Goal: Information Seeking & Learning: Learn about a topic

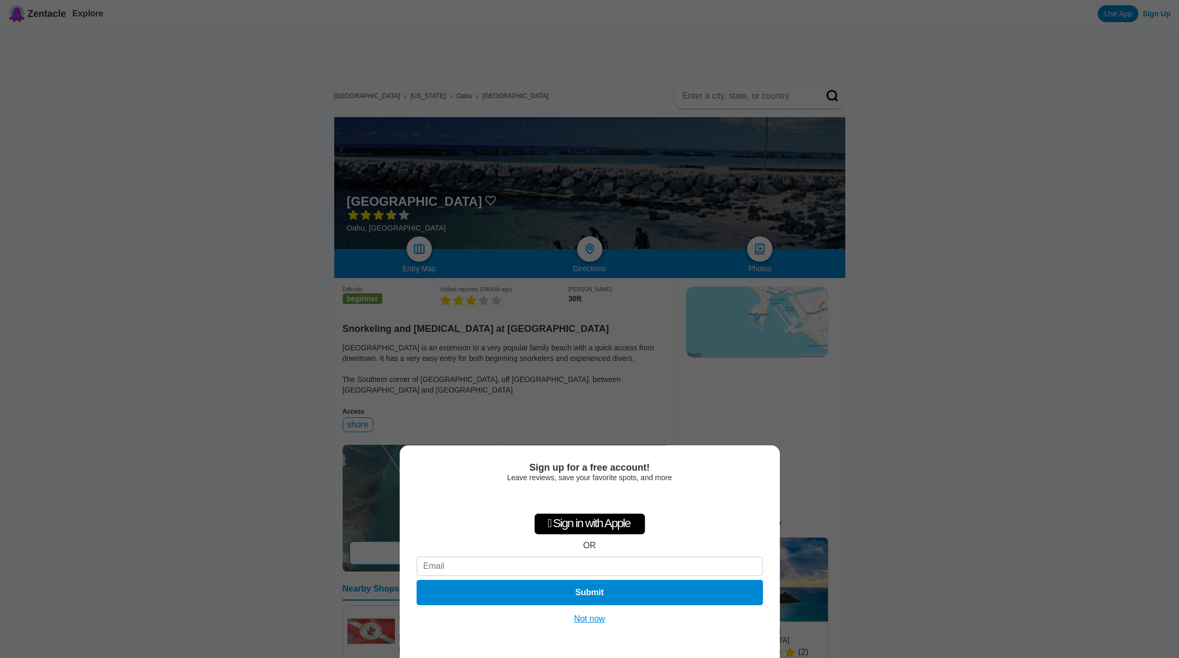
click at [576, 622] on button "Not now" at bounding box center [589, 619] width 37 height 11
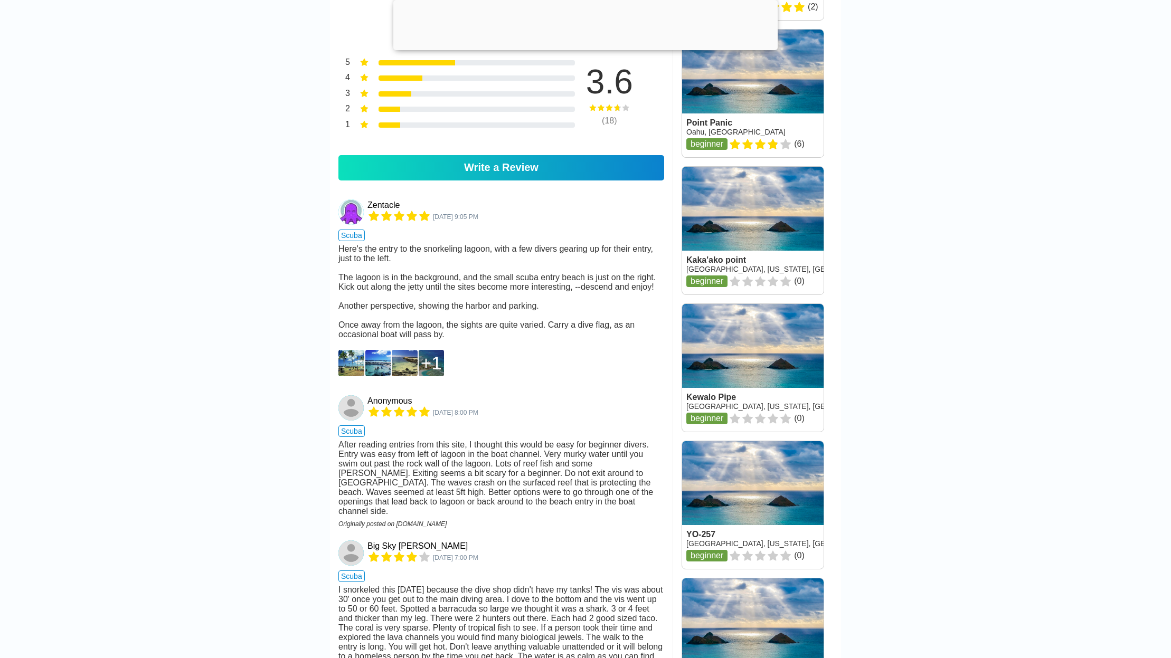
scroll to position [845, 0]
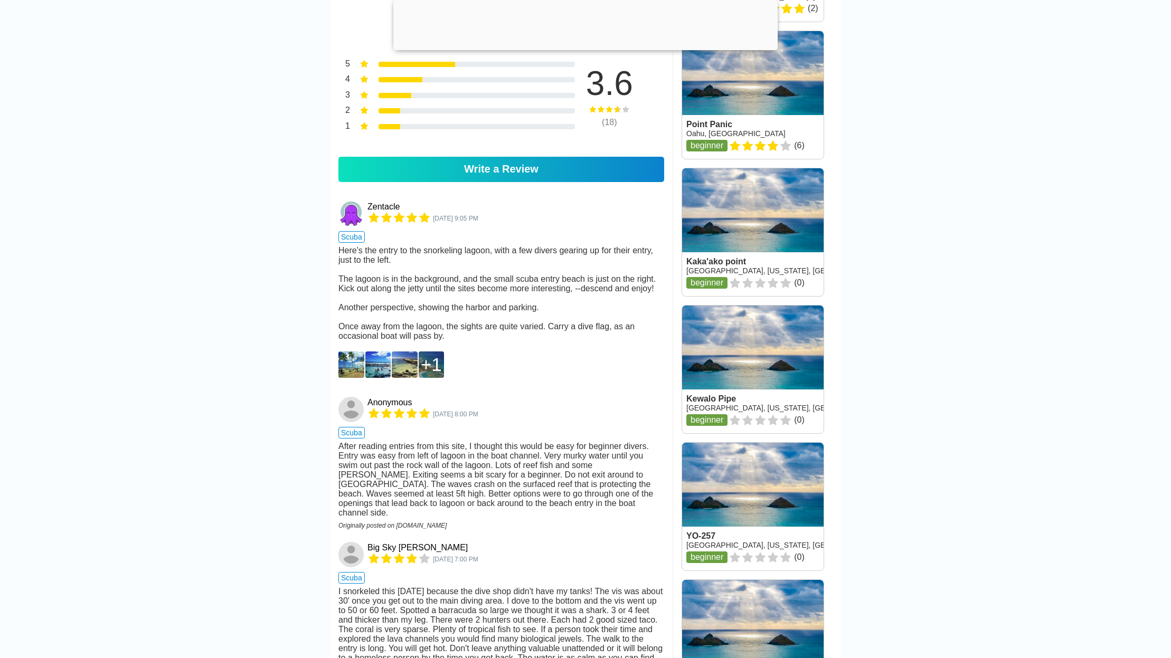
click at [347, 378] on img at bounding box center [351, 365] width 26 height 26
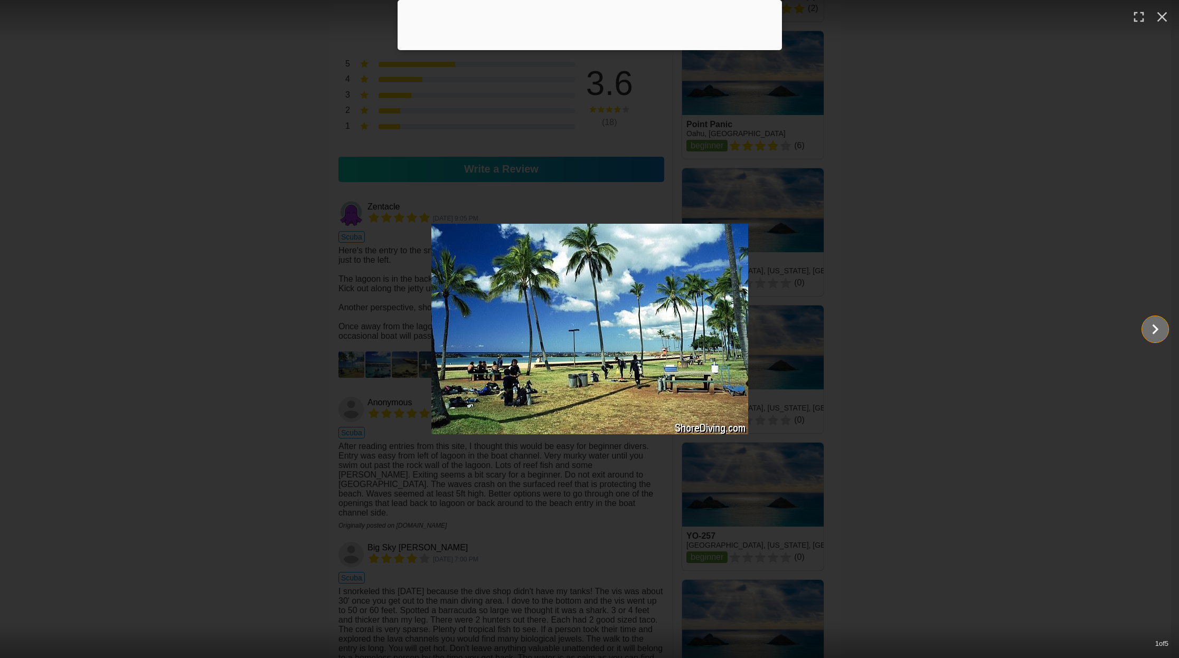
click at [1153, 331] on icon "Show slide 2 of 5" at bounding box center [1155, 329] width 20 height 25
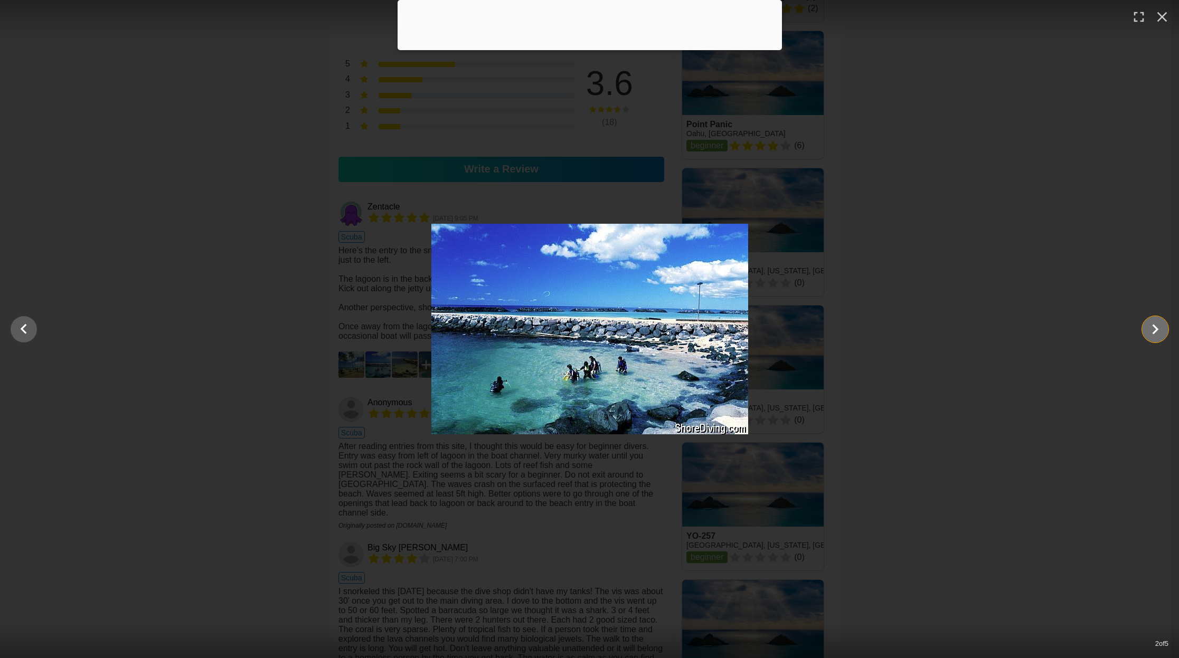
click at [1155, 329] on icon "Show slide 3 of 5" at bounding box center [1155, 329] width 20 height 25
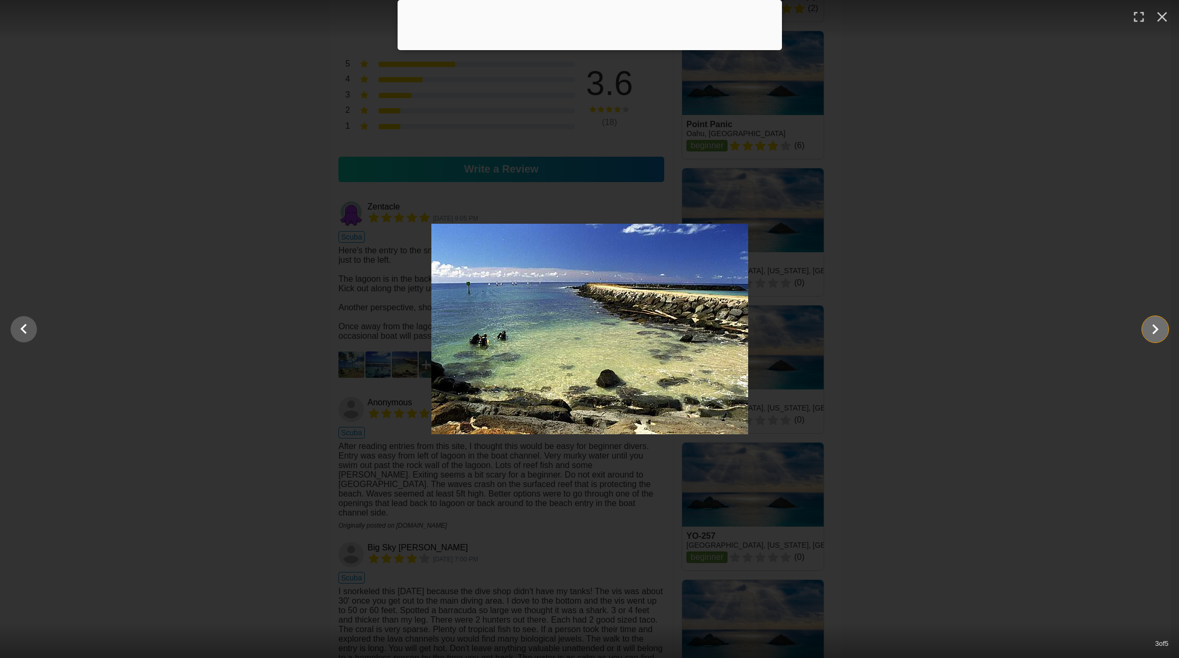
click at [1156, 329] on icon "Show slide 4 of 5" at bounding box center [1155, 329] width 20 height 25
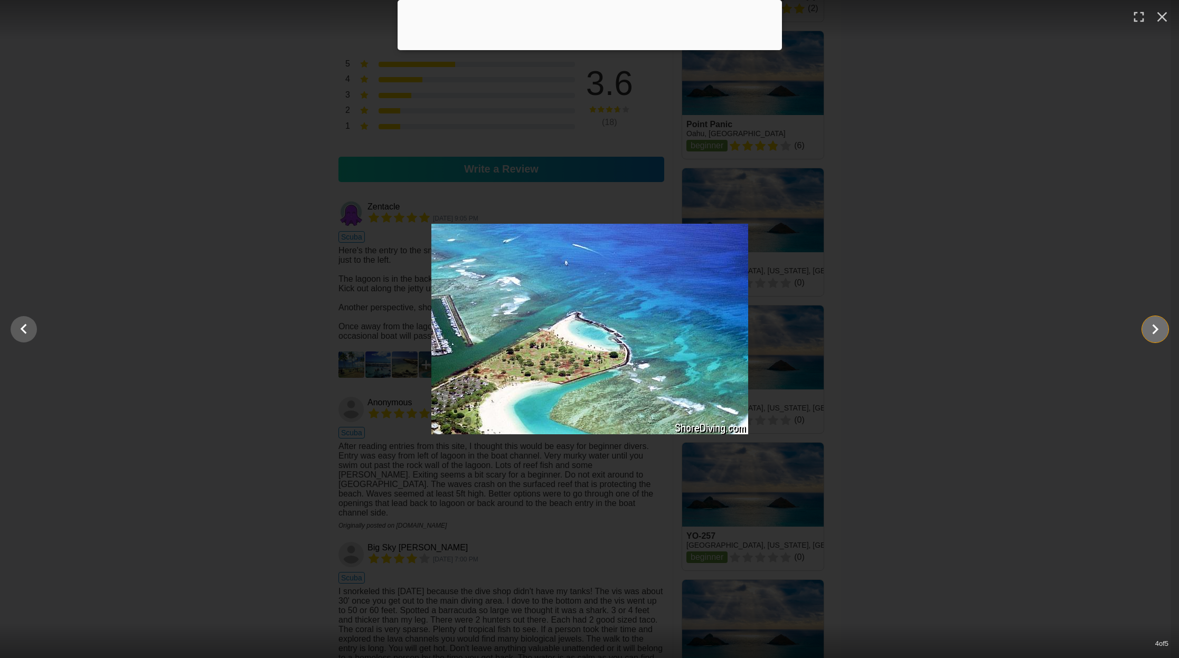
click at [1156, 329] on icon "Show slide 5 of 5" at bounding box center [1156, 329] width 6 height 10
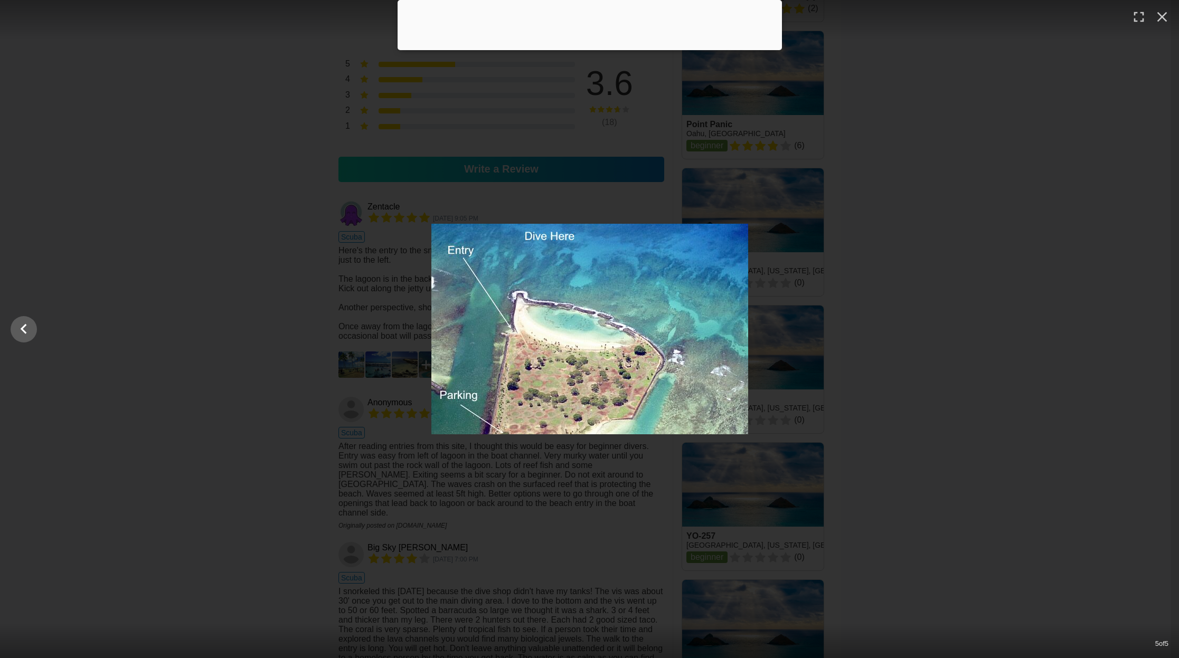
click at [962, 336] on div at bounding box center [589, 329] width 1179 height 211
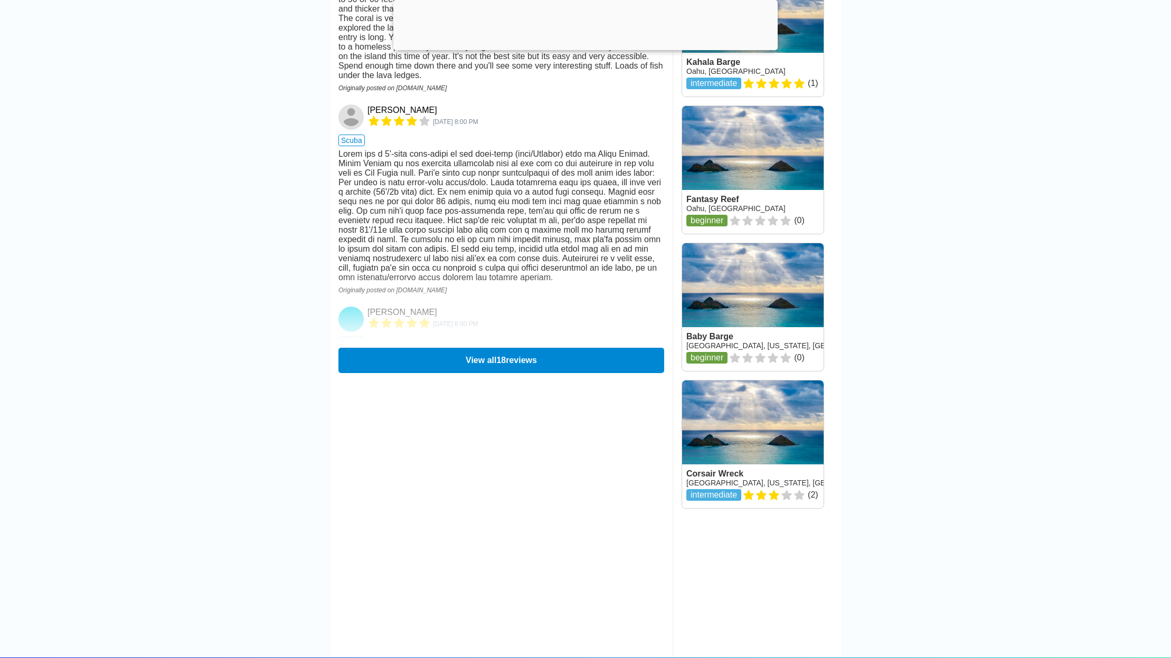
scroll to position [1478, 0]
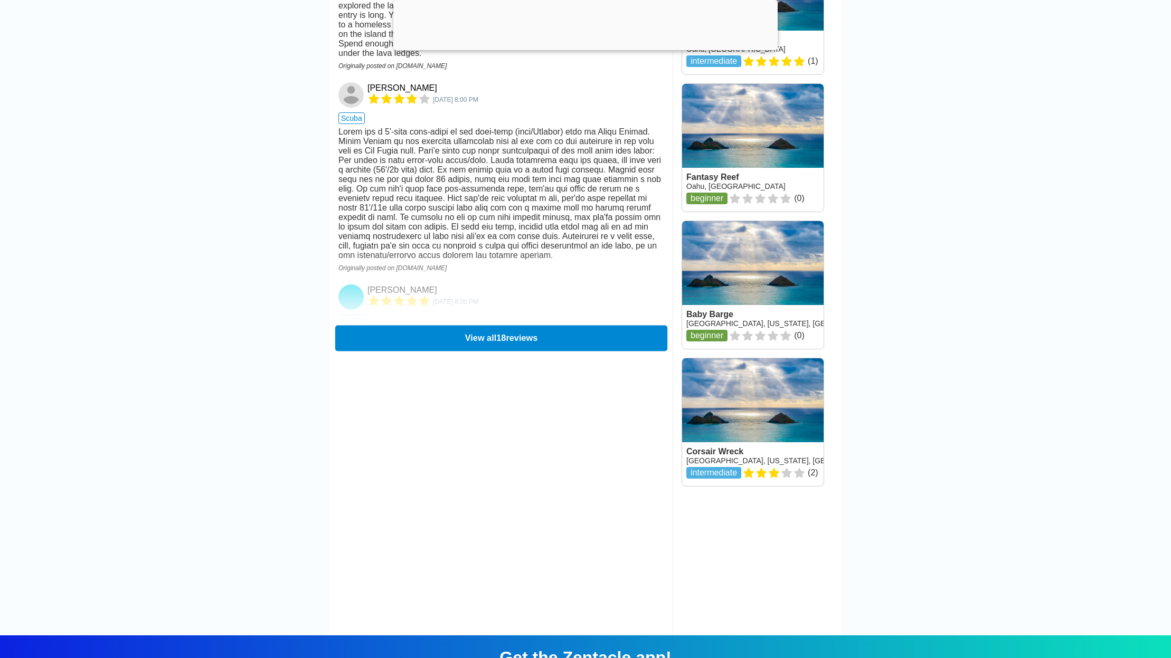
click at [493, 351] on button "View all 18 reviews" at bounding box center [501, 338] width 332 height 26
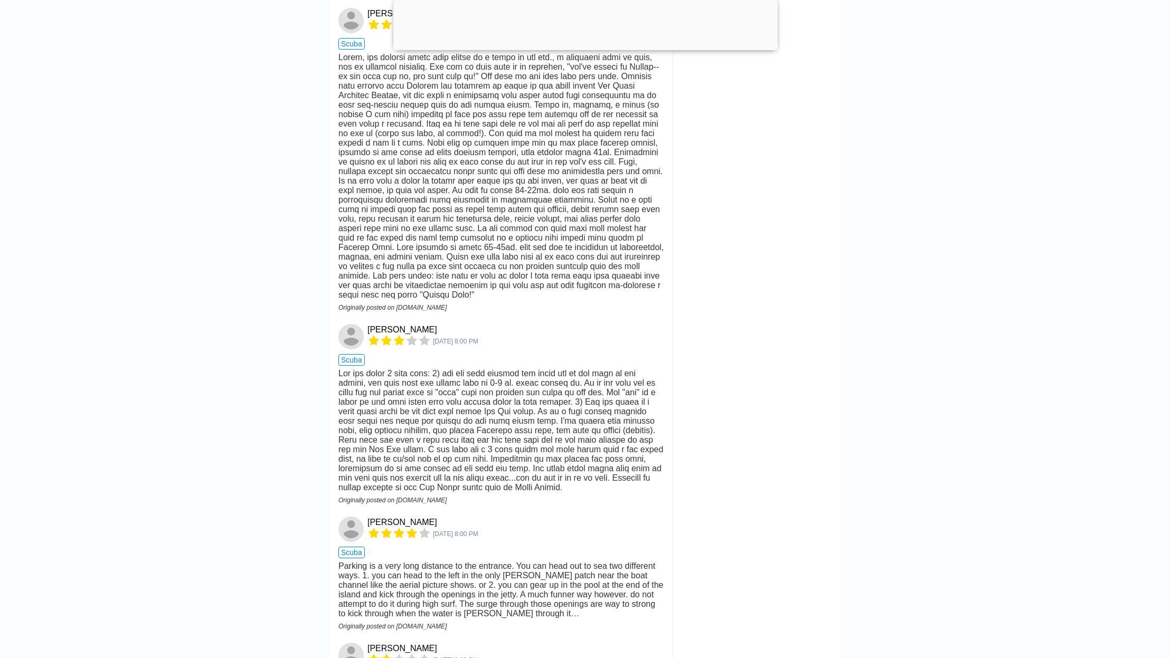
scroll to position [3062, 0]
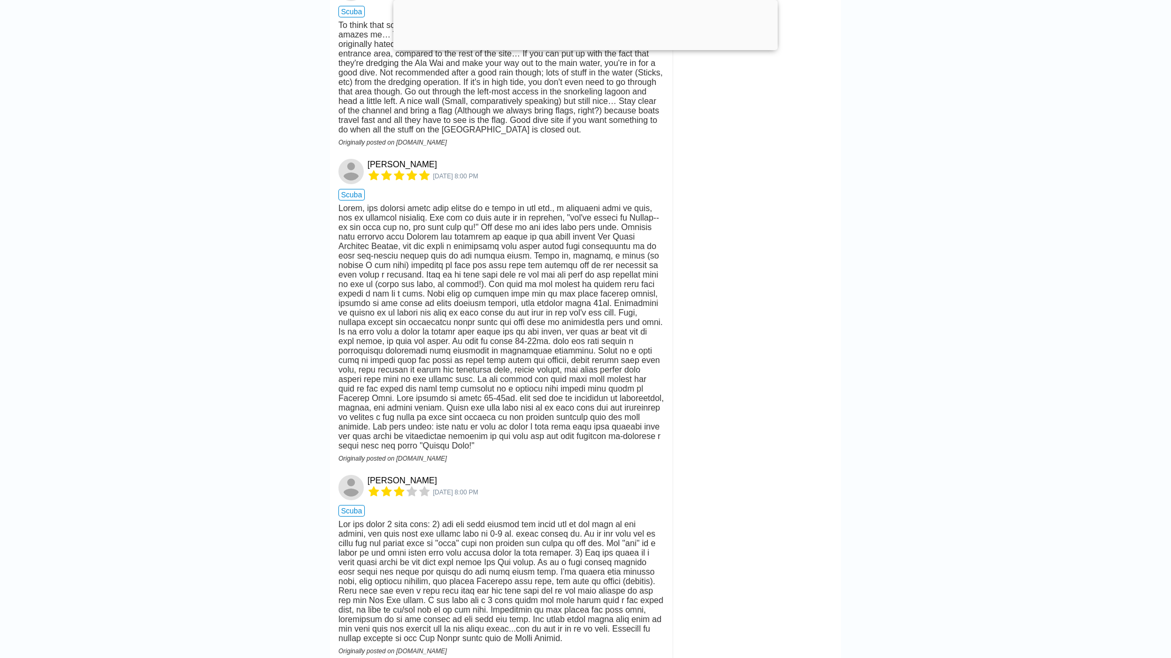
scroll to position [0, 0]
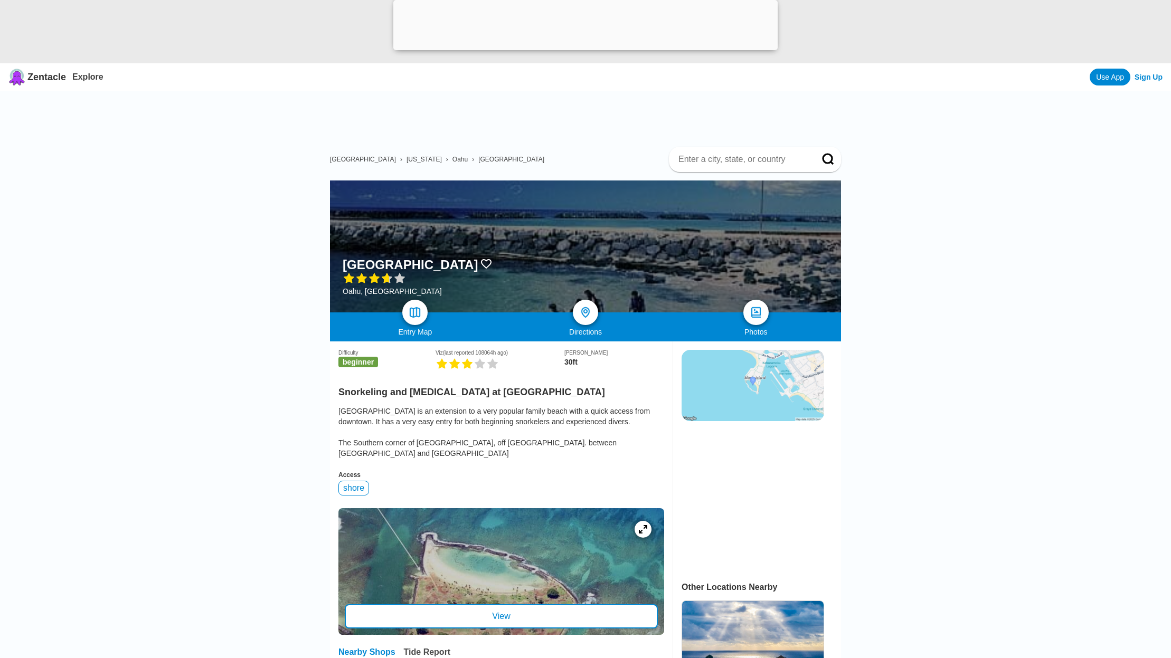
click at [450, 164] on div "United States › Hawaii › Oahu › Honolulu" at bounding box center [585, 159] width 511 height 25
click at [478, 161] on span "[GEOGRAPHIC_DATA]" at bounding box center [511, 159] width 66 height 7
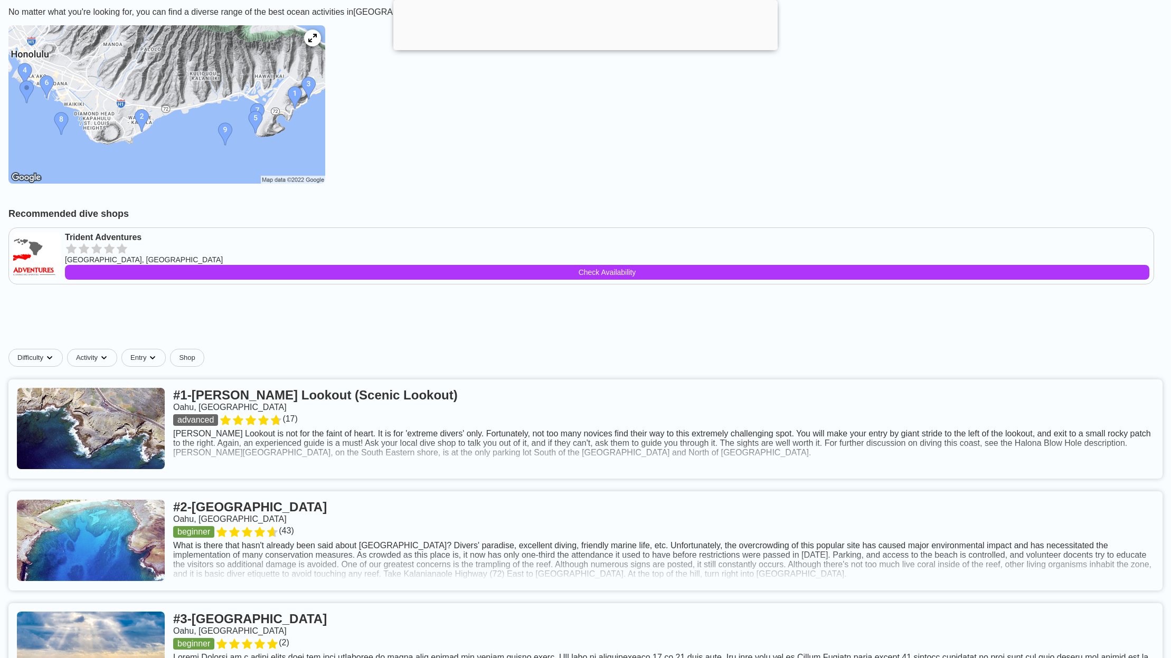
scroll to position [211, 0]
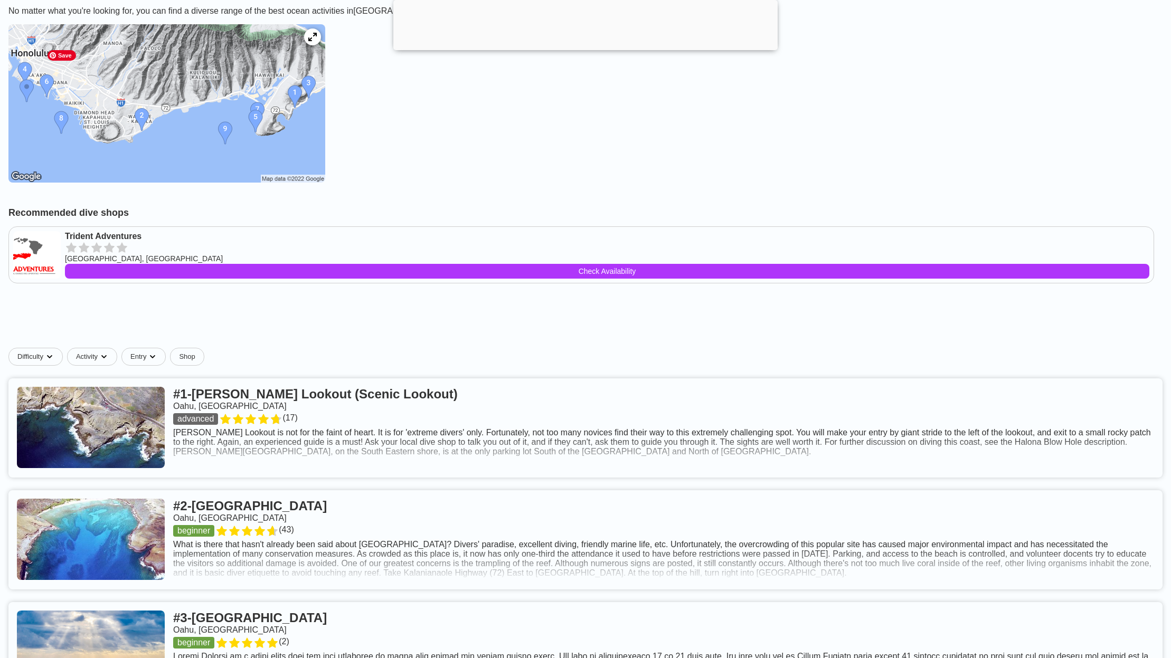
click at [232, 167] on img at bounding box center [166, 103] width 317 height 158
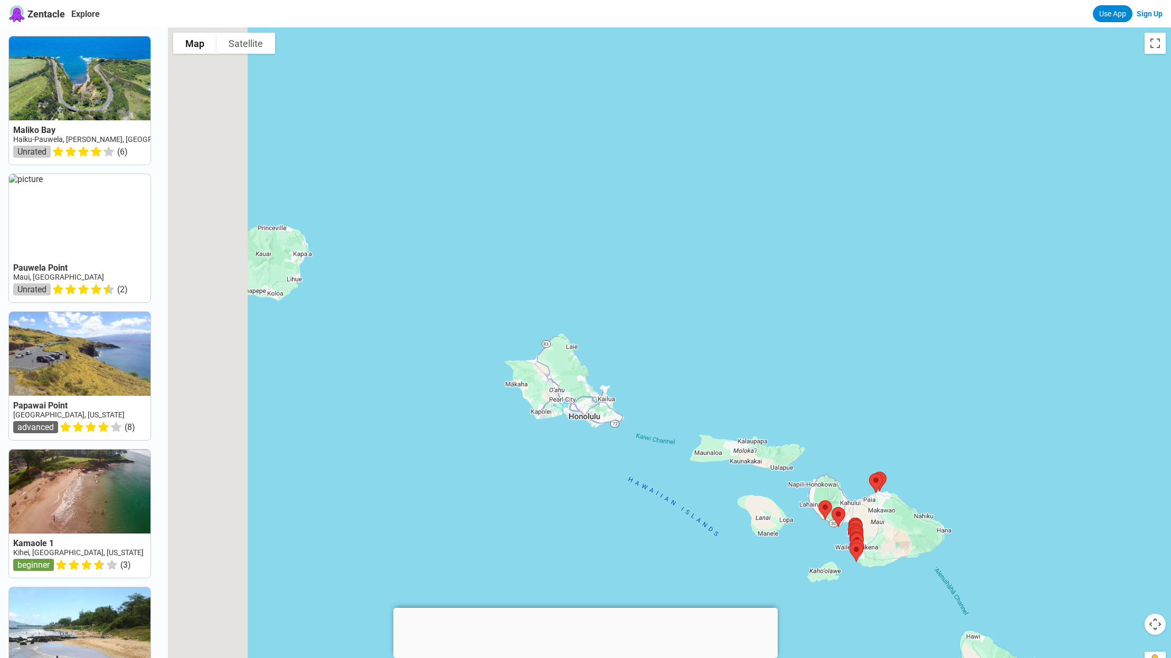
drag, startPoint x: 375, startPoint y: 300, endPoint x: 584, endPoint y: 454, distance: 259.8
click at [584, 454] on div at bounding box center [669, 356] width 1003 height 658
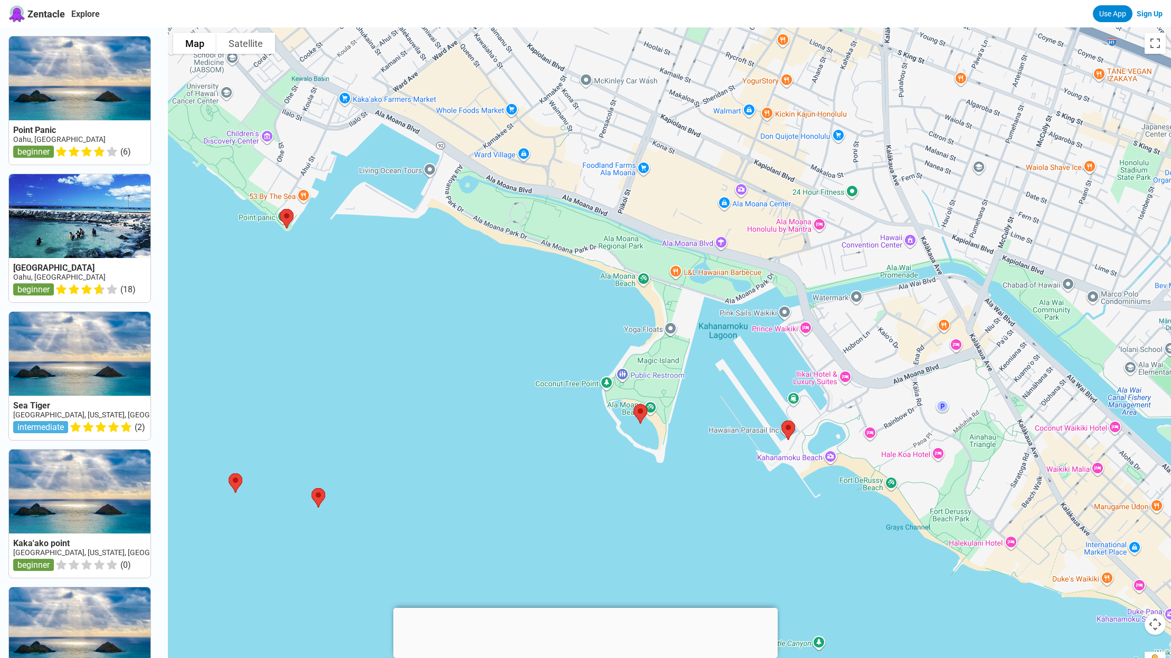
drag, startPoint x: 662, startPoint y: 487, endPoint x: 445, endPoint y: 291, distance: 292.3
click at [445, 291] on div at bounding box center [669, 356] width 1003 height 658
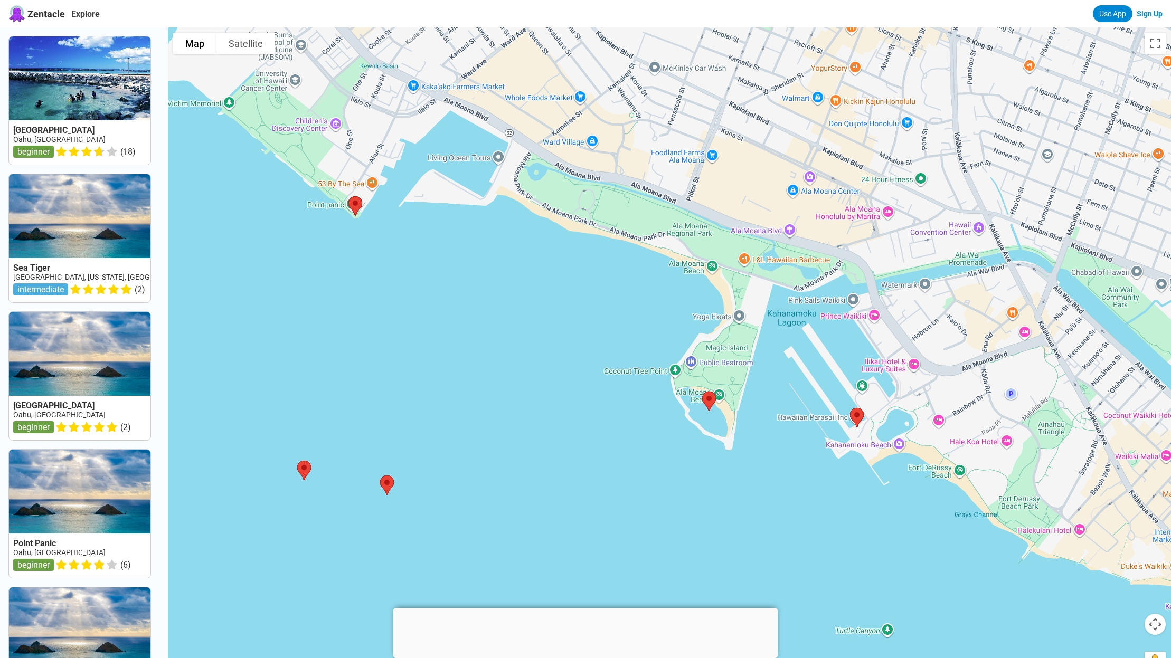
drag, startPoint x: 973, startPoint y: 481, endPoint x: 735, endPoint y: 448, distance: 240.4
click at [735, 448] on div at bounding box center [669, 356] width 1003 height 658
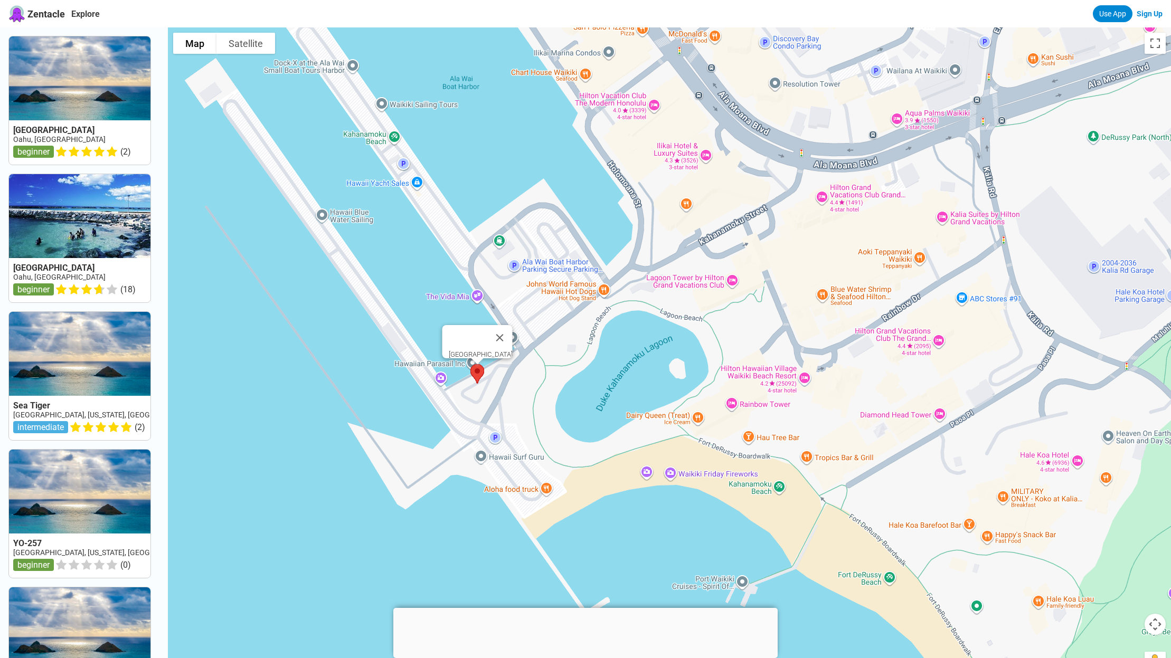
click at [486, 378] on img at bounding box center [477, 374] width 22 height 28
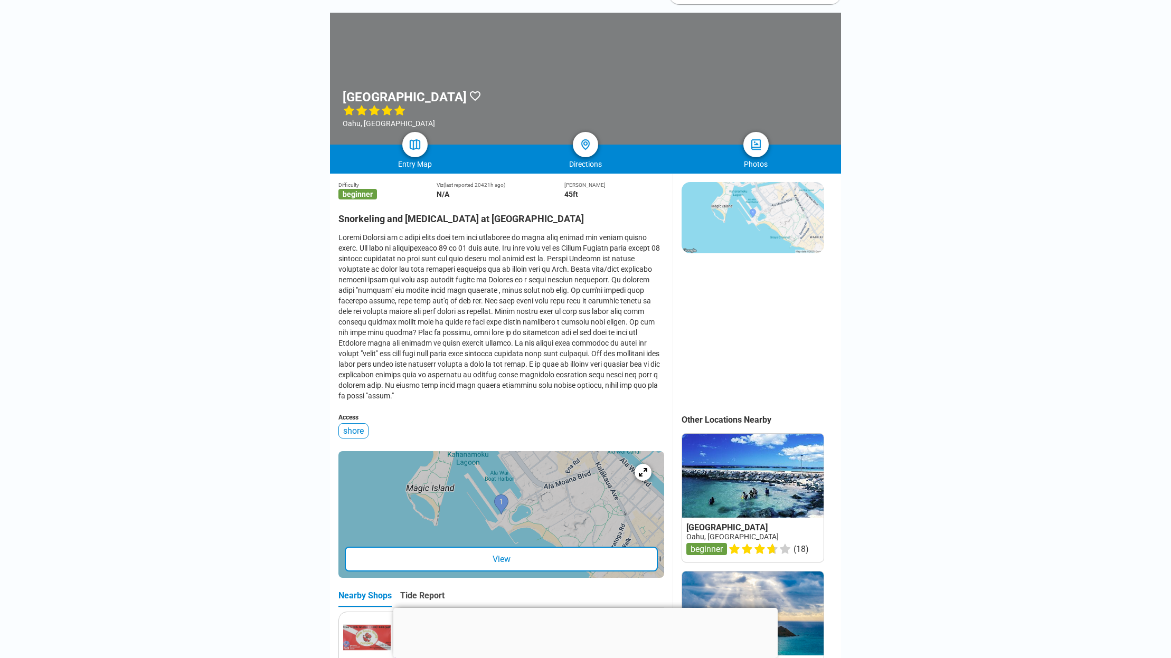
scroll to position [106, 0]
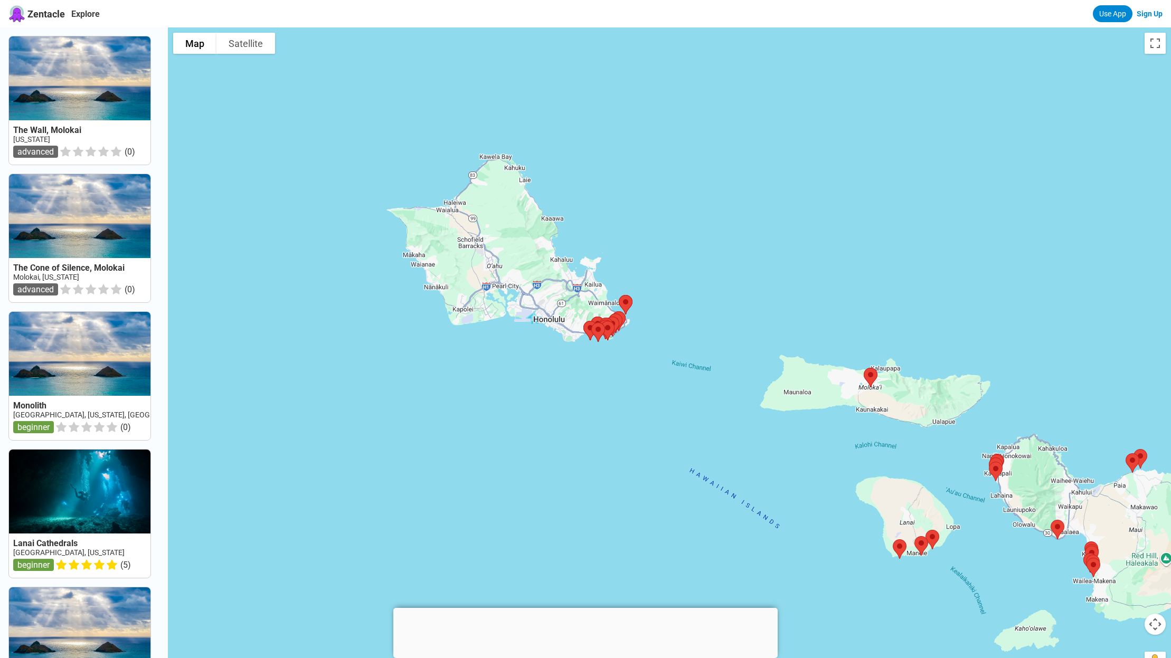
drag, startPoint x: 385, startPoint y: 275, endPoint x: 522, endPoint y: 394, distance: 181.8
click at [522, 394] on div at bounding box center [669, 356] width 1003 height 658
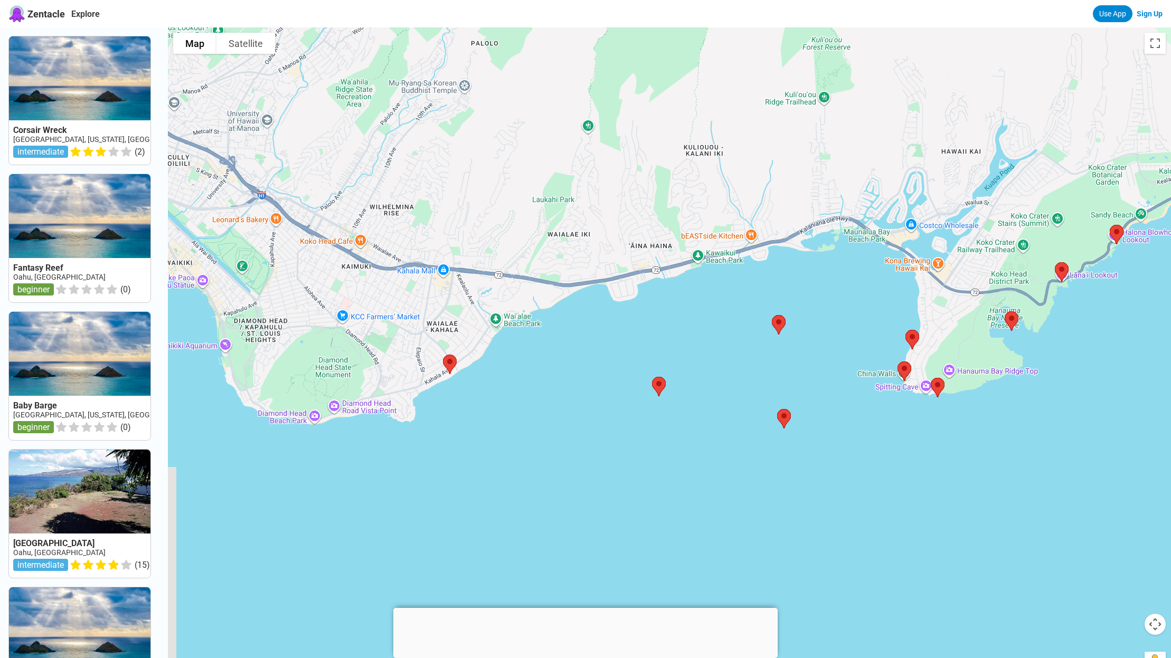
drag, startPoint x: 632, startPoint y: 271, endPoint x: 731, endPoint y: 406, distance: 167.2
click at [731, 406] on div at bounding box center [669, 356] width 1003 height 658
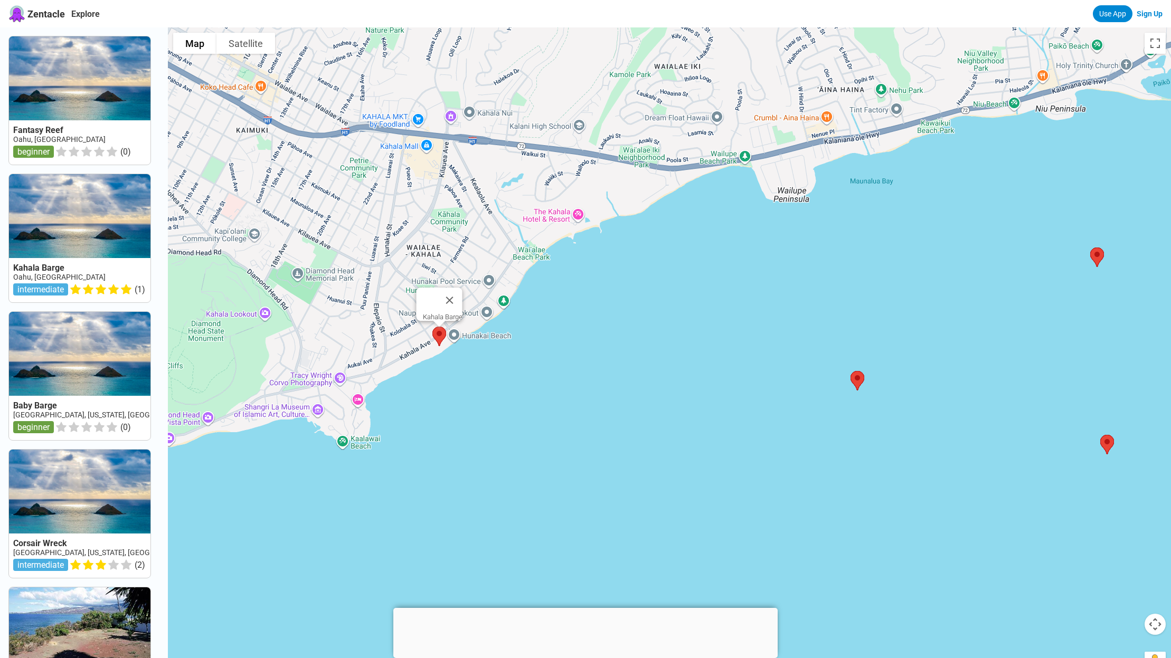
click at [439, 337] on img at bounding box center [439, 337] width 22 height 28
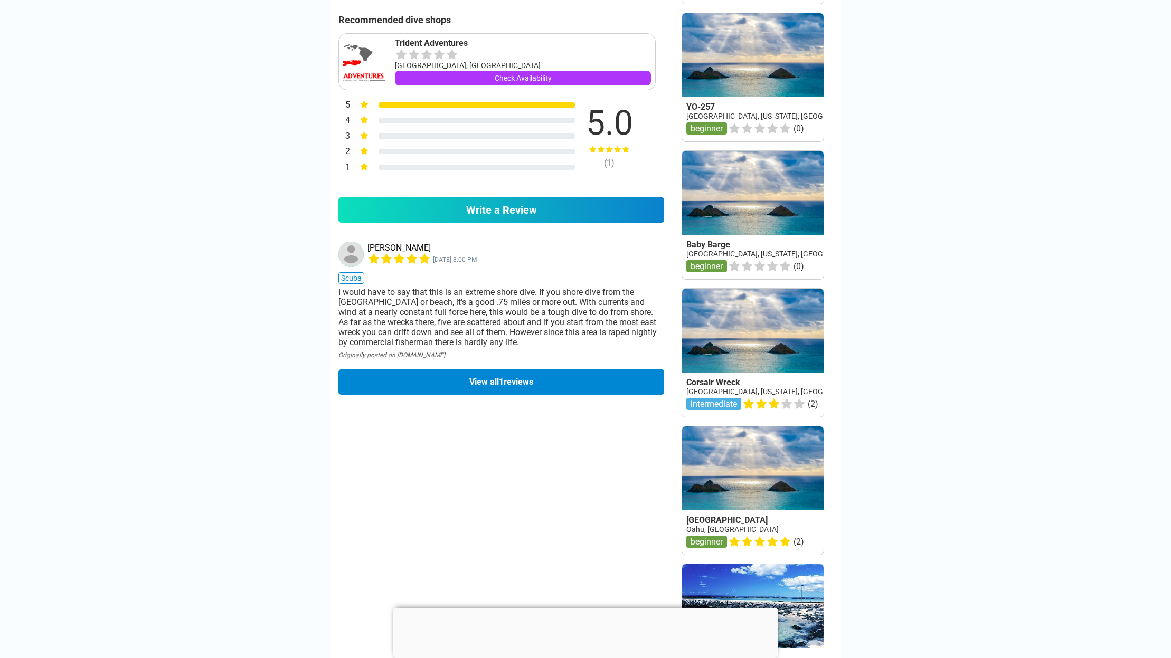
scroll to position [686, 0]
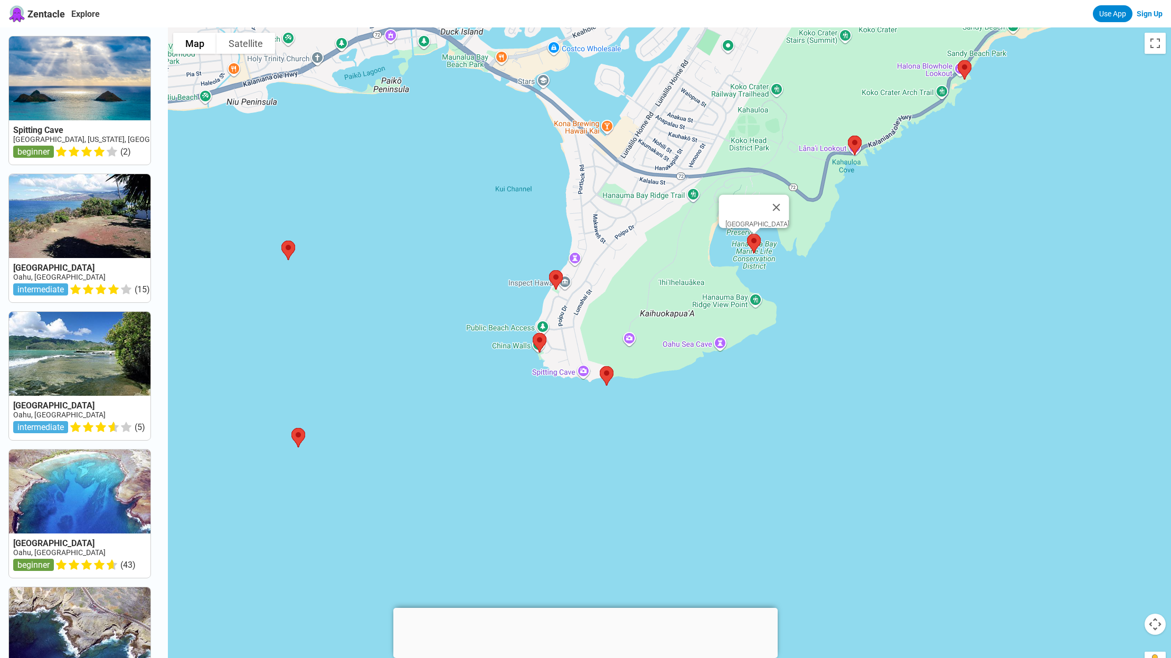
click at [759, 242] on img at bounding box center [754, 244] width 22 height 28
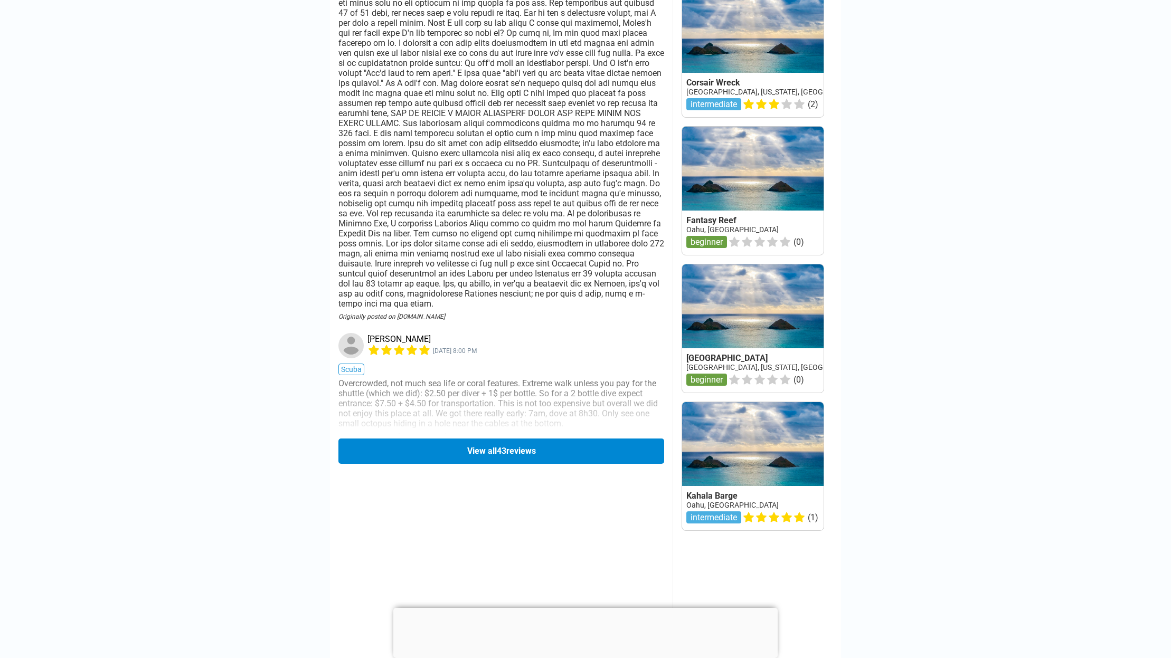
scroll to position [1426, 0]
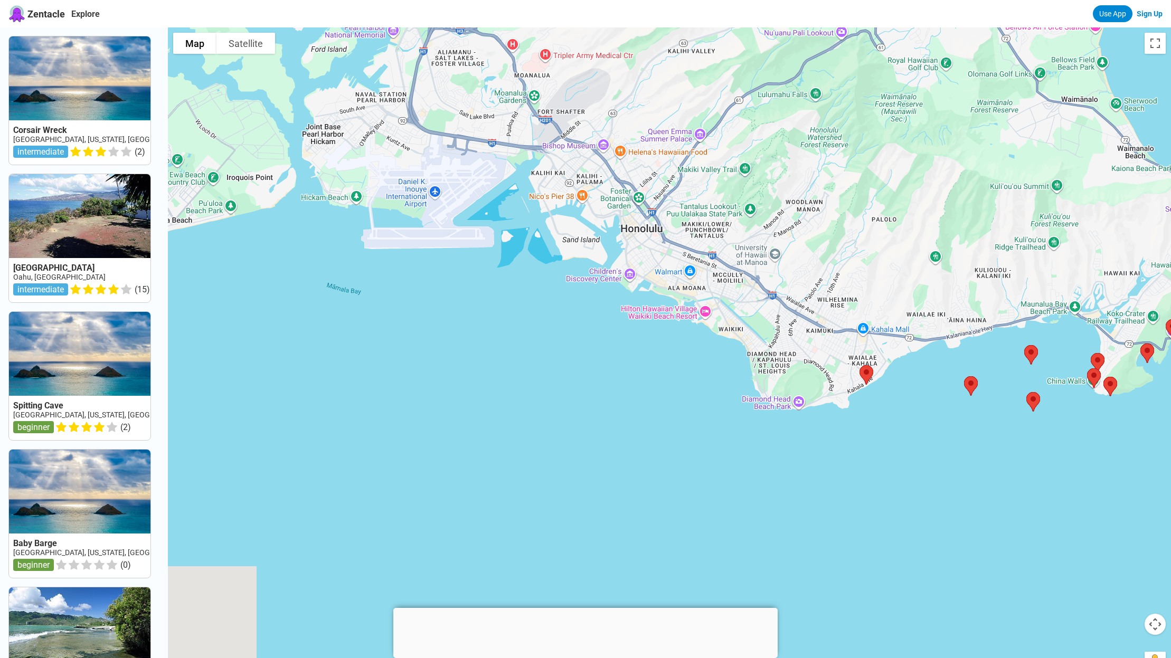
drag, startPoint x: 312, startPoint y: 303, endPoint x: 791, endPoint y: 412, distance: 491.2
click at [787, 408] on div at bounding box center [669, 356] width 1003 height 658
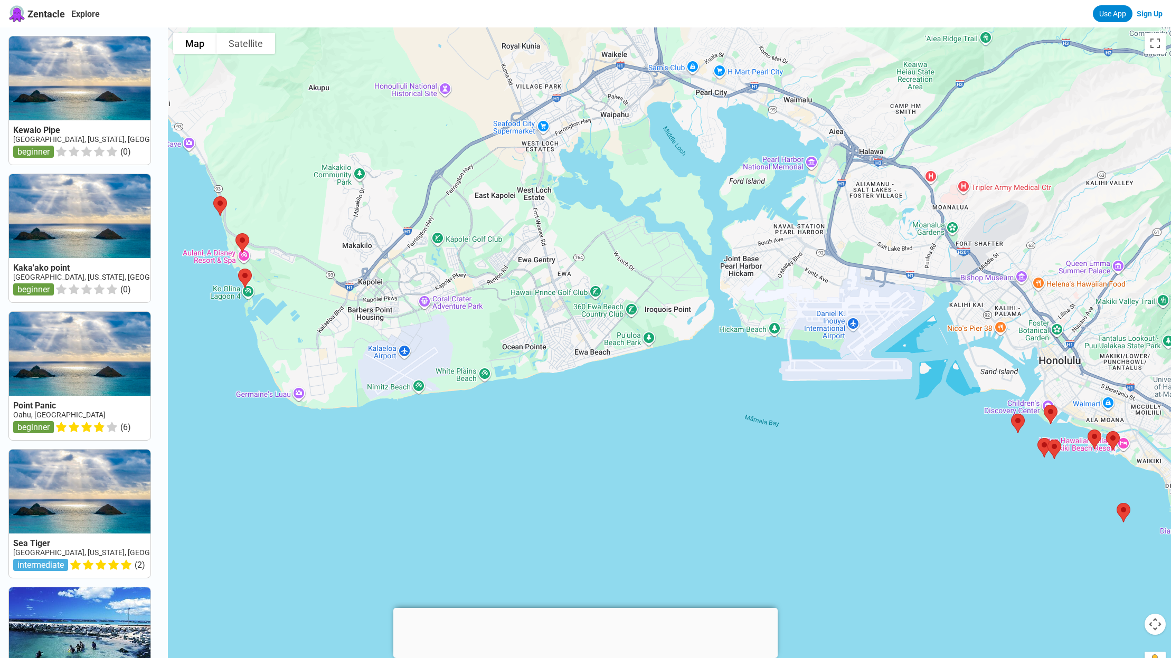
drag, startPoint x: 486, startPoint y: 329, endPoint x: 553, endPoint y: 393, distance: 92.3
click at [553, 393] on div at bounding box center [669, 356] width 1003 height 658
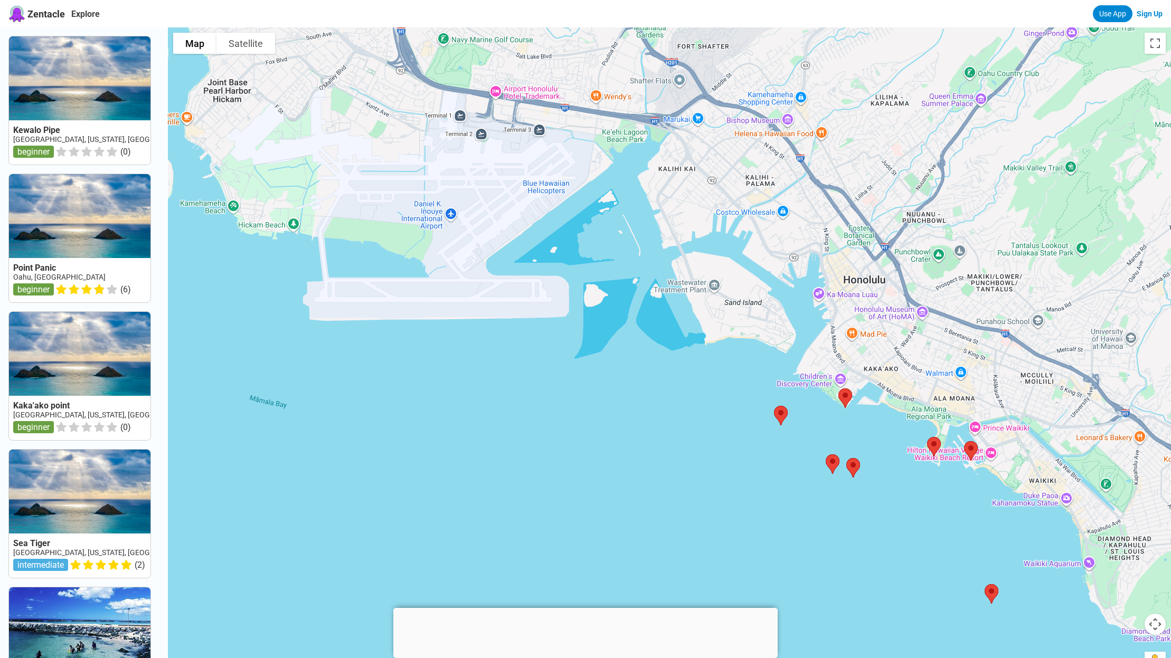
drag, startPoint x: 805, startPoint y: 365, endPoint x: 561, endPoint y: 326, distance: 247.1
click at [554, 326] on div at bounding box center [669, 356] width 1003 height 658
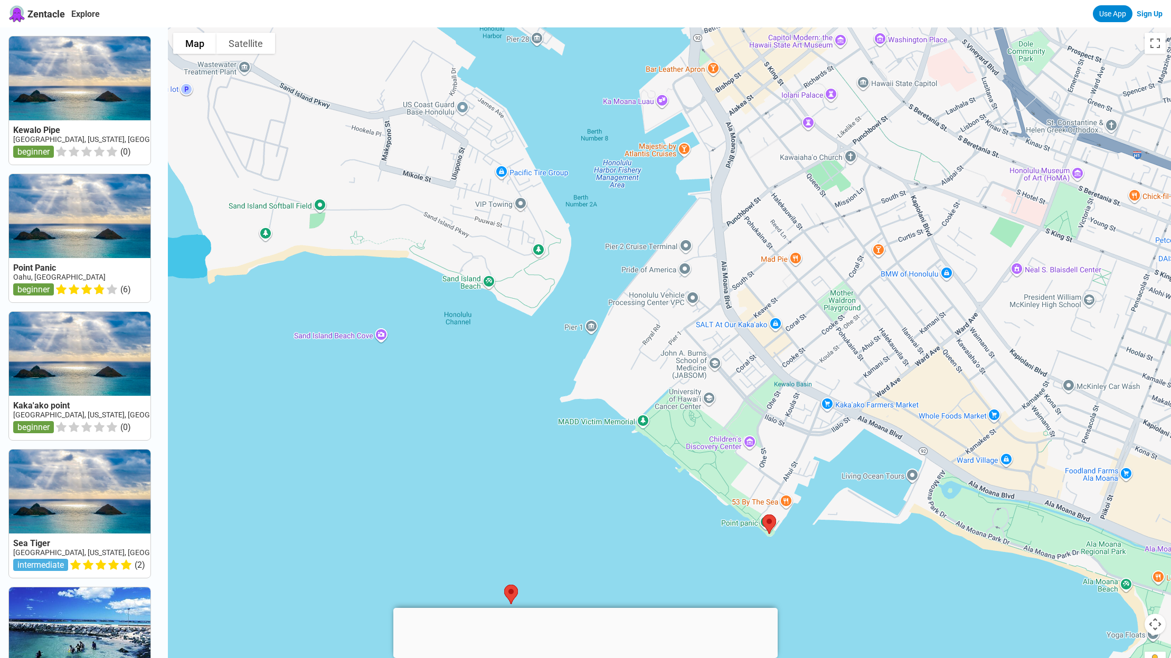
drag, startPoint x: 841, startPoint y: 369, endPoint x: 693, endPoint y: 448, distance: 167.7
click at [694, 448] on div at bounding box center [669, 356] width 1003 height 658
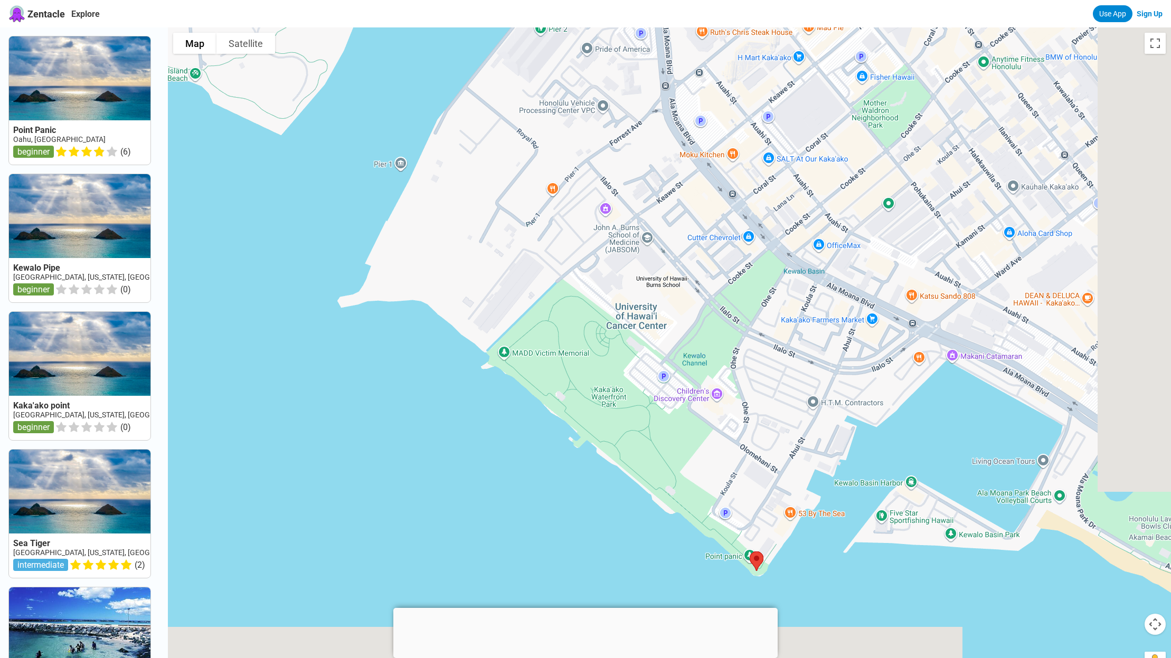
drag, startPoint x: 787, startPoint y: 399, endPoint x: 680, endPoint y: 234, distance: 196.5
click at [680, 235] on div at bounding box center [669, 356] width 1003 height 658
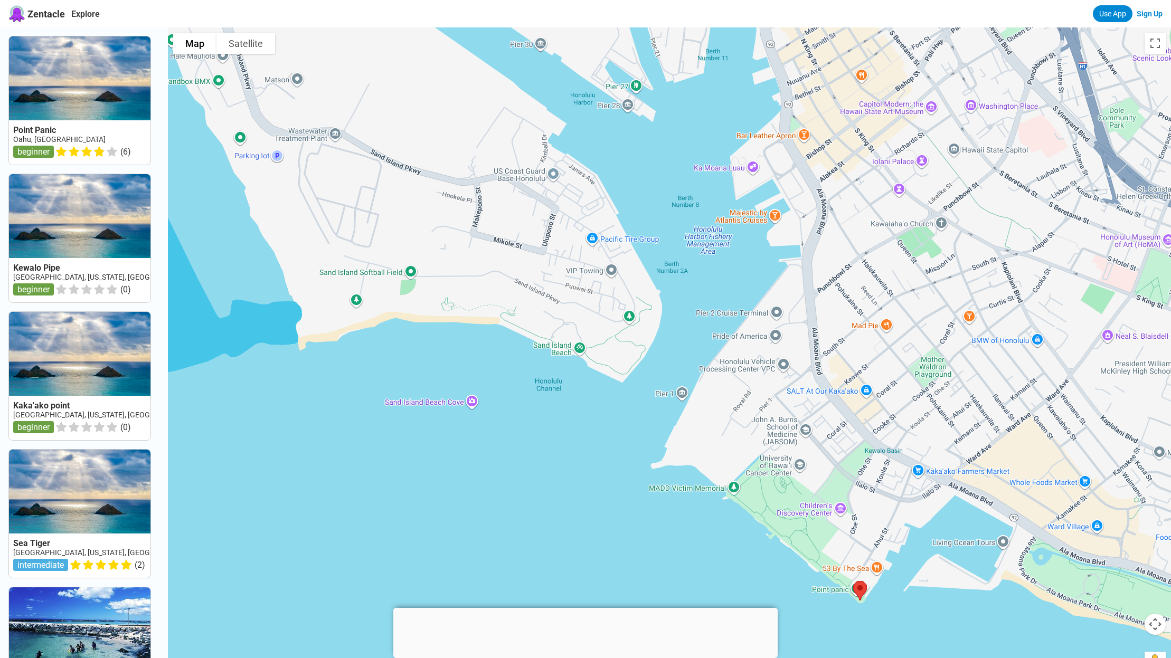
drag, startPoint x: 593, startPoint y: 261, endPoint x: 733, endPoint y: 447, distance: 232.6
click at [733, 447] on div at bounding box center [669, 356] width 1003 height 658
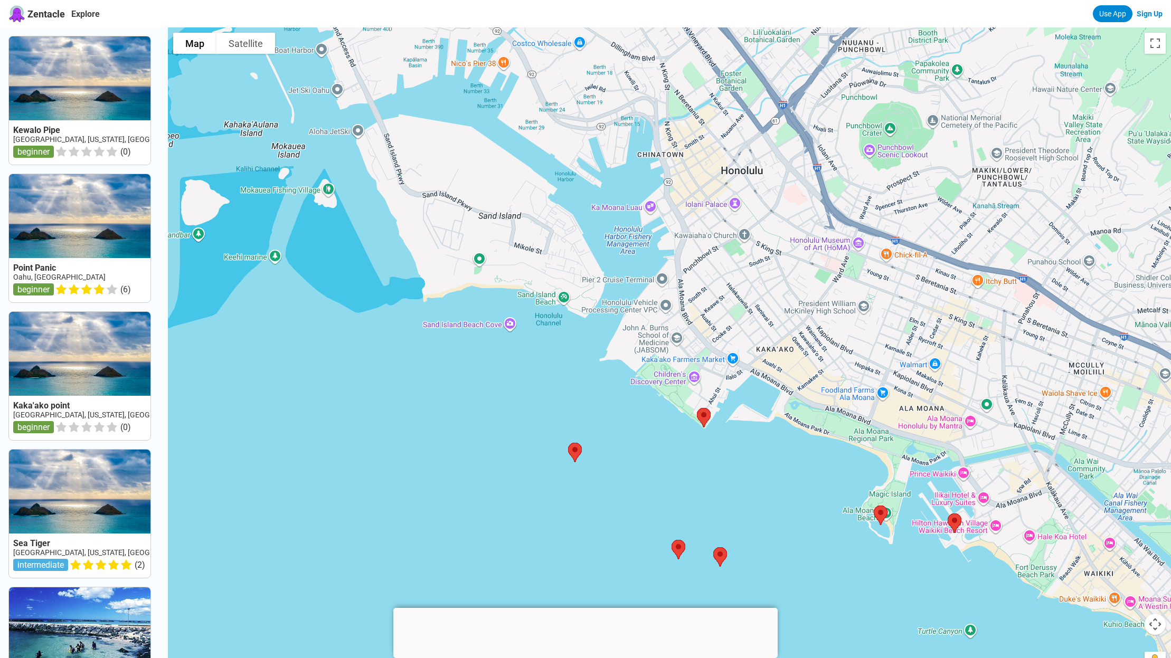
drag, startPoint x: 1021, startPoint y: 521, endPoint x: 859, endPoint y: 344, distance: 239.5
click at [859, 344] on div at bounding box center [669, 356] width 1003 height 658
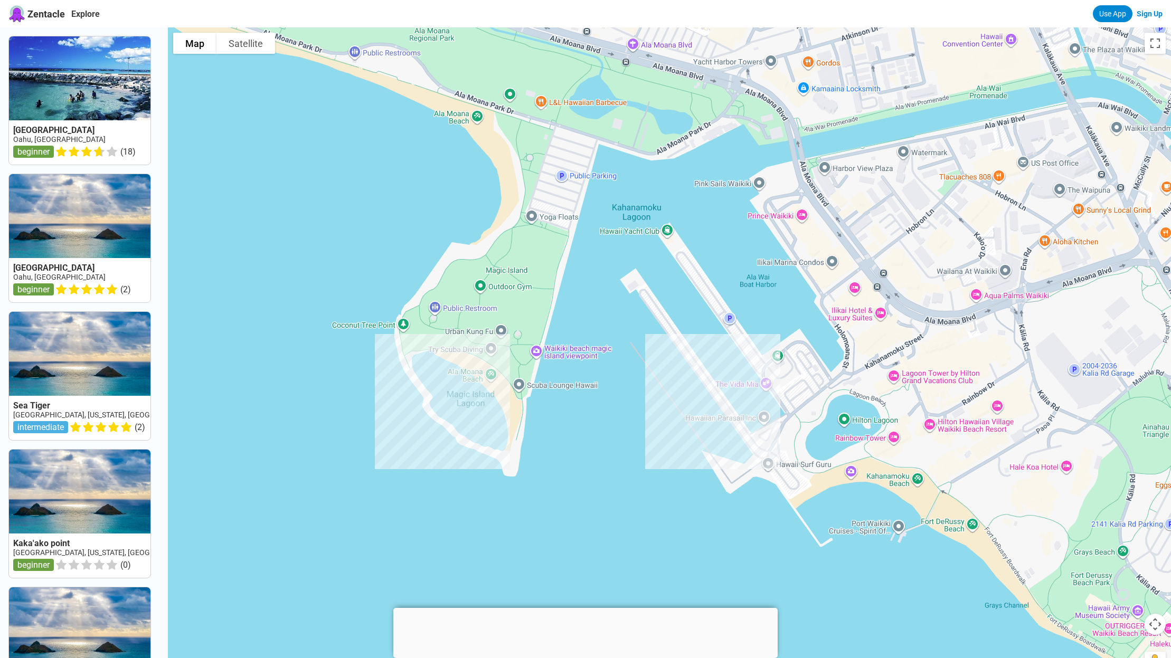
drag, startPoint x: 1034, startPoint y: 441, endPoint x: 746, endPoint y: 512, distance: 297.0
click at [746, 512] on div at bounding box center [669, 356] width 1003 height 658
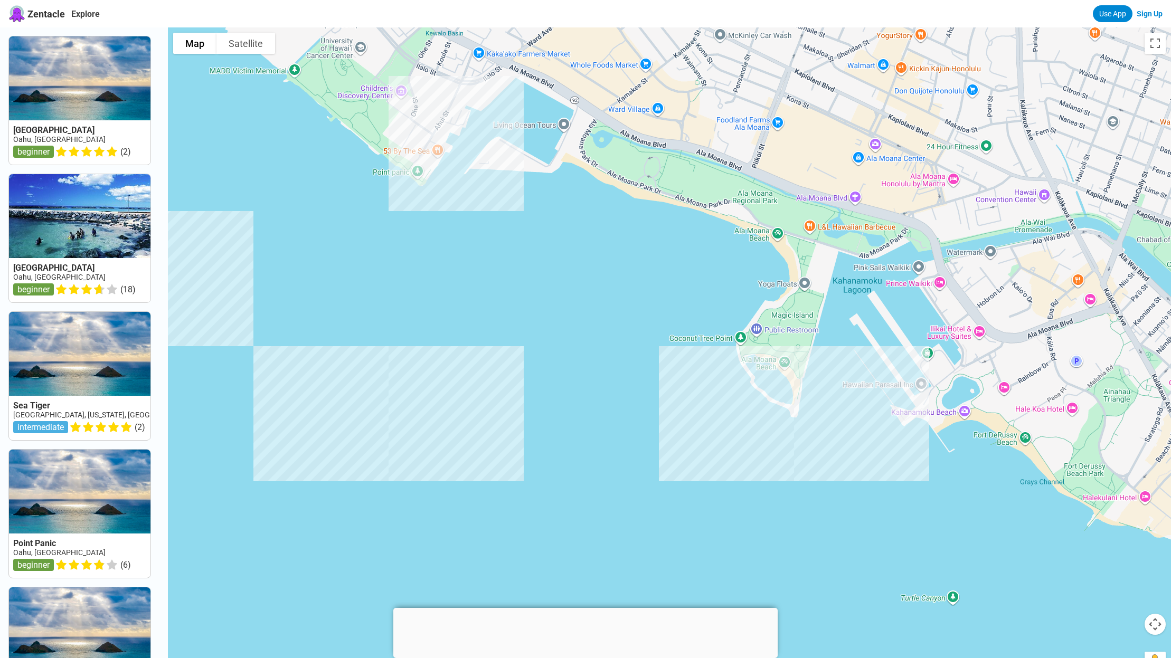
drag, startPoint x: 580, startPoint y: 450, endPoint x: 800, endPoint y: 457, distance: 220.3
click at [800, 457] on div at bounding box center [669, 356] width 1003 height 658
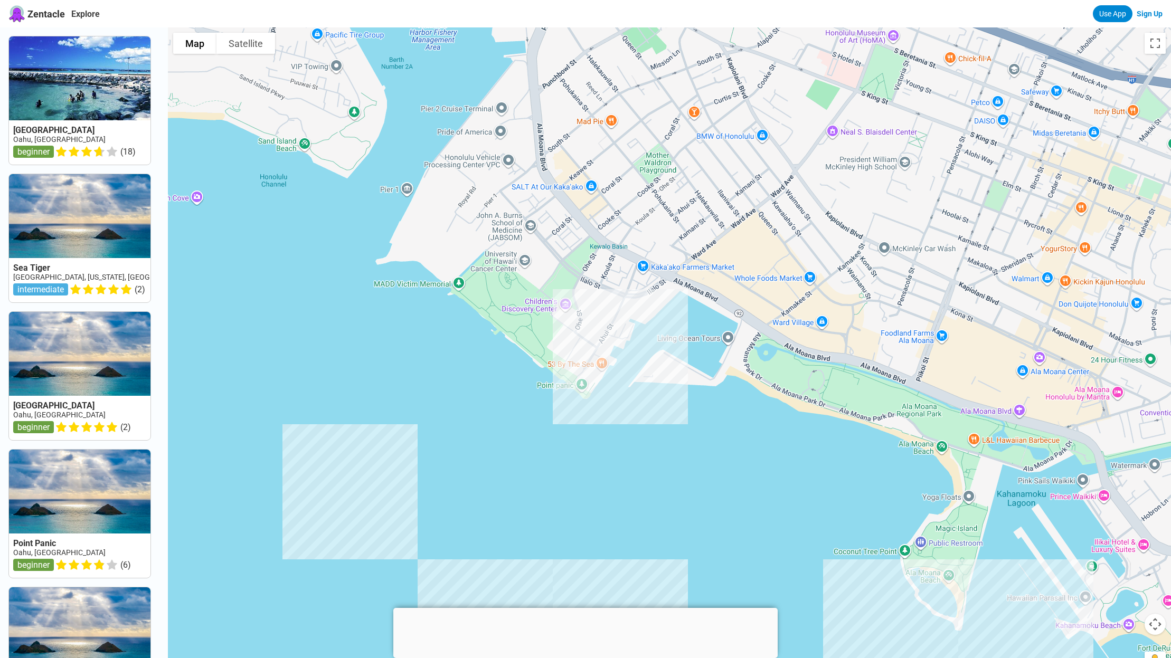
drag, startPoint x: 616, startPoint y: 355, endPoint x: 785, endPoint y: 558, distance: 263.2
click at [780, 565] on div at bounding box center [669, 356] width 1003 height 658
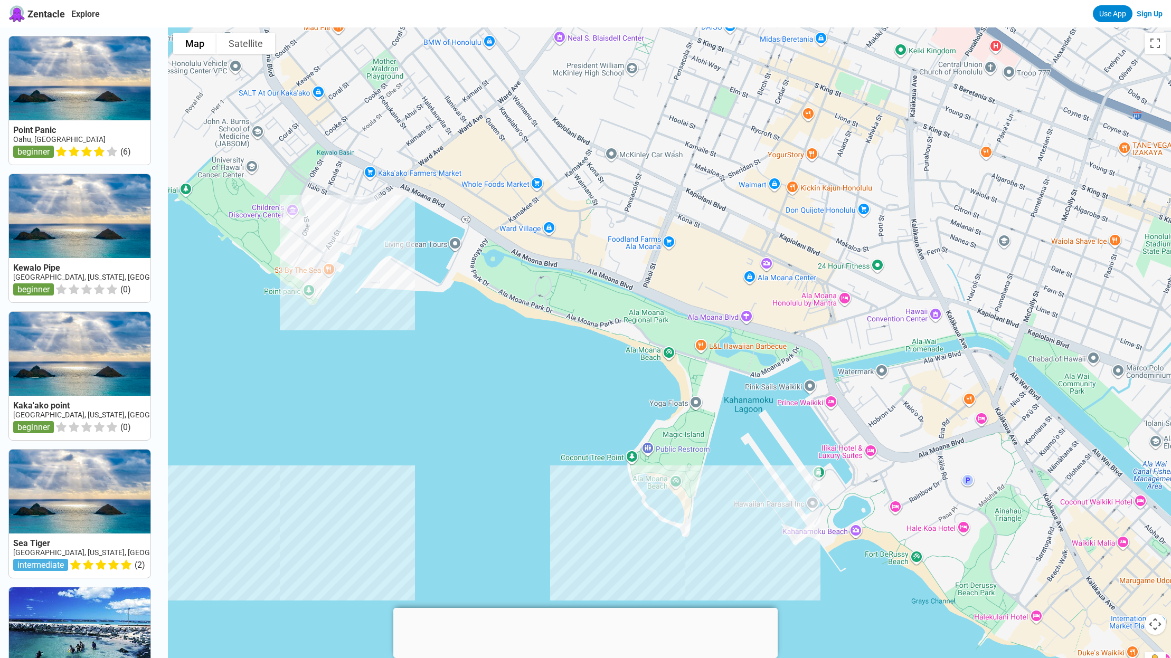
drag, startPoint x: 870, startPoint y: 497, endPoint x: 554, endPoint y: 387, distance: 334.7
click at [554, 387] on div at bounding box center [669, 356] width 1003 height 658
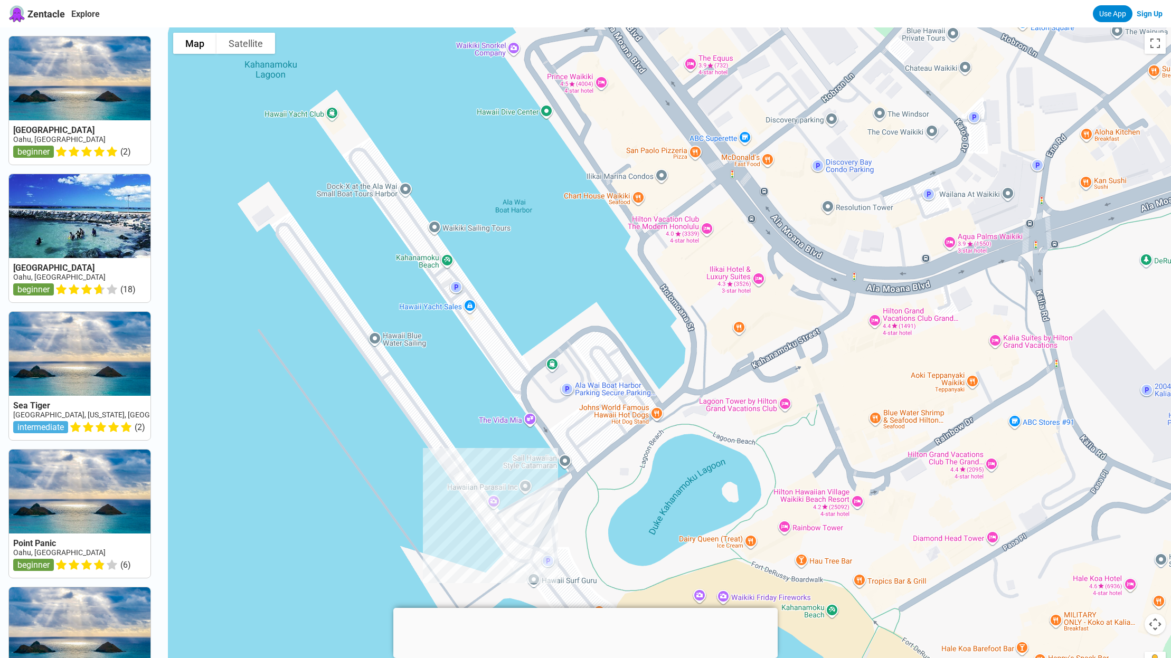
drag, startPoint x: 780, startPoint y: 414, endPoint x: 697, endPoint y: 364, distance: 97.6
click at [697, 364] on div at bounding box center [669, 356] width 1003 height 658
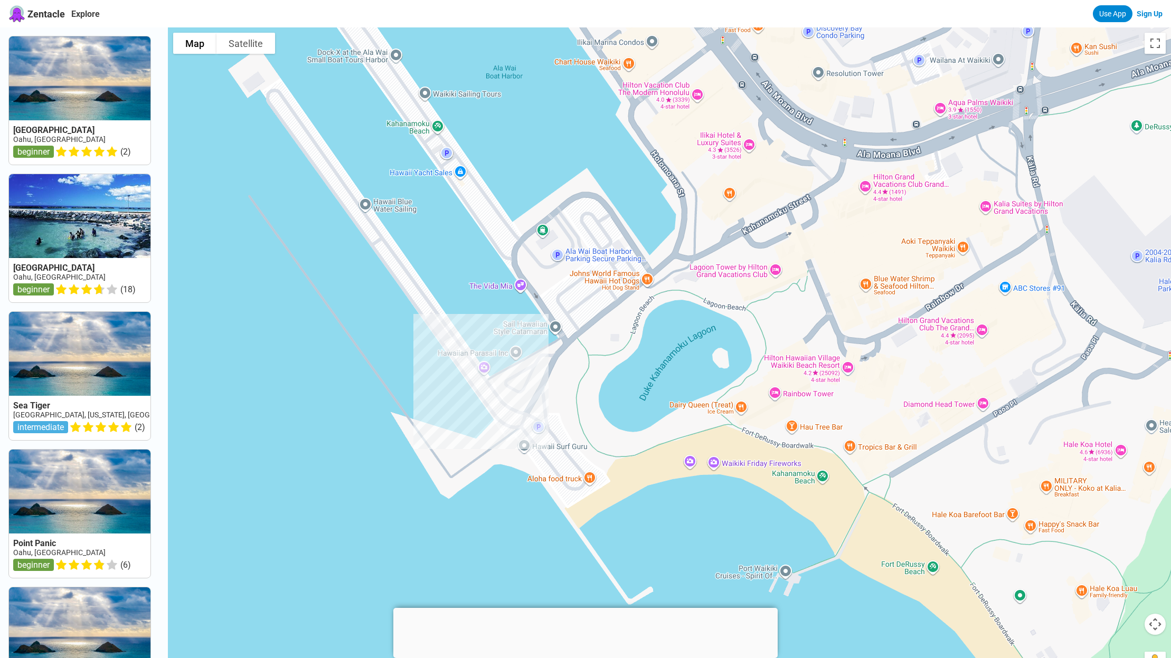
drag, startPoint x: 718, startPoint y: 425, endPoint x: 722, endPoint y: 336, distance: 88.3
click at [722, 336] on div at bounding box center [669, 356] width 1003 height 658
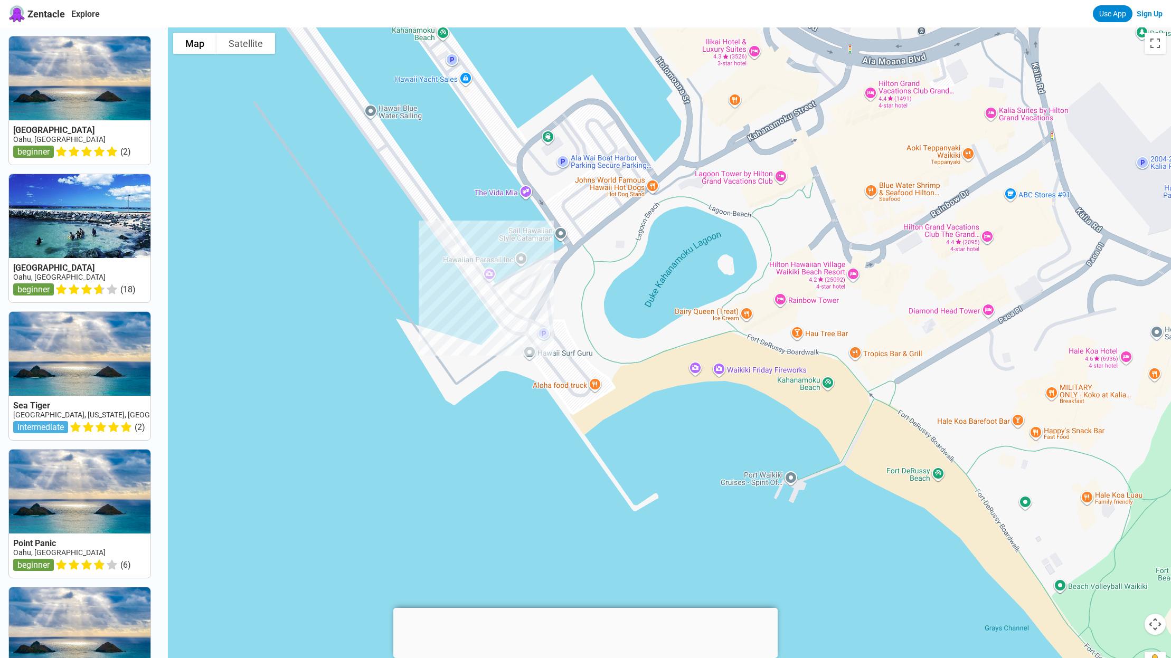
drag, startPoint x: 693, startPoint y: 522, endPoint x: 699, endPoint y: 424, distance: 97.9
click at [699, 424] on div at bounding box center [669, 356] width 1003 height 658
